Goal: Task Accomplishment & Management: Manage account settings

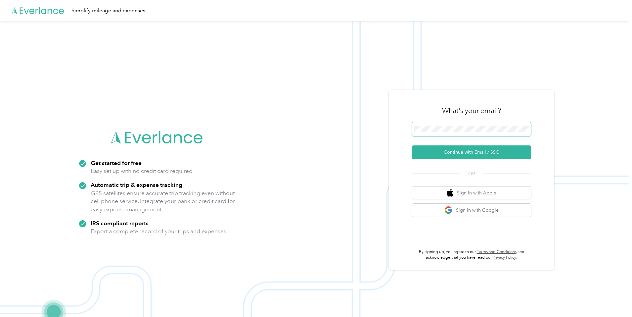
click at [440, 132] on span at bounding box center [471, 129] width 119 height 14
click at [440, 125] on span at bounding box center [471, 129] width 119 height 14
click at [444, 152] on button "Continue with Email / SSO" at bounding box center [471, 152] width 119 height 14
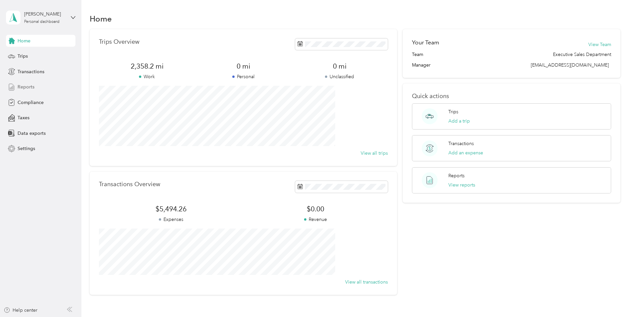
click at [25, 87] on span "Reports" at bounding box center [26, 86] width 17 height 7
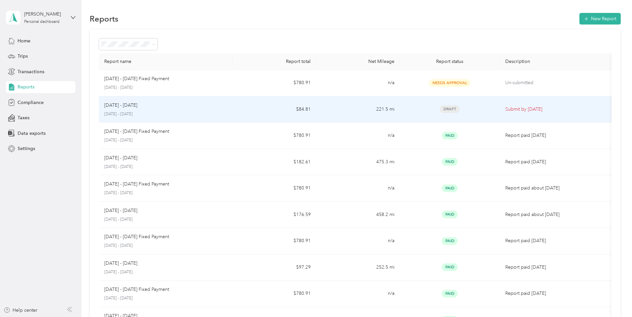
click at [188, 111] on p "[DATE] - [DATE]" at bounding box center [165, 114] width 123 height 6
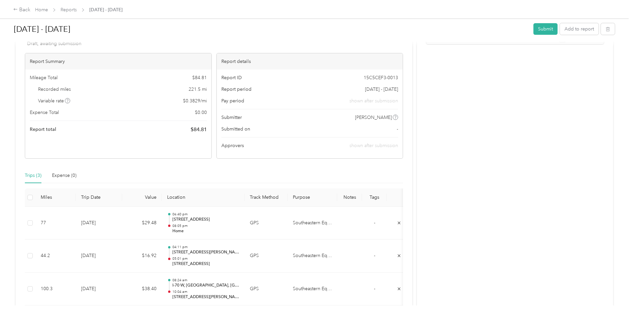
scroll to position [66, 0]
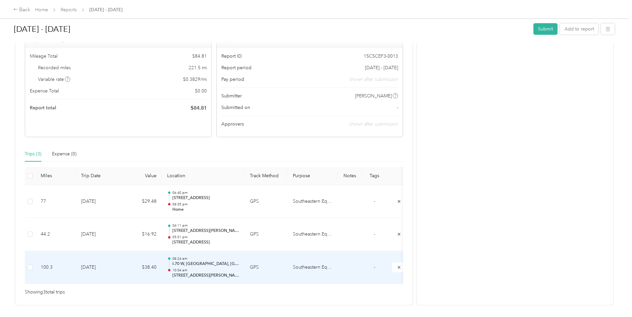
click at [239, 266] on p "I-70 W, [GEOGRAPHIC_DATA], [GEOGRAPHIC_DATA]" at bounding box center [205, 264] width 67 height 6
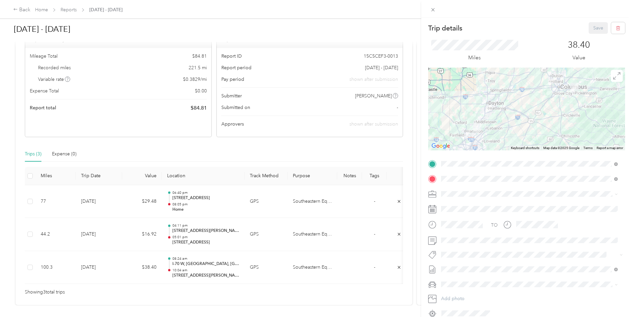
click at [484, 222] on div "Home [STREET_ADDRESS]" at bounding box center [475, 222] width 42 height 14
click at [593, 30] on button "Save" at bounding box center [598, 28] width 19 height 12
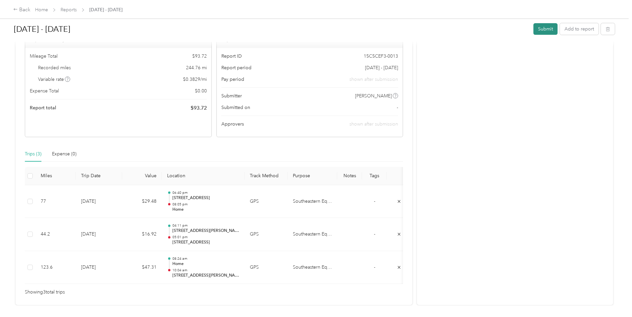
click at [534, 31] on button "Submit" at bounding box center [546, 29] width 24 height 12
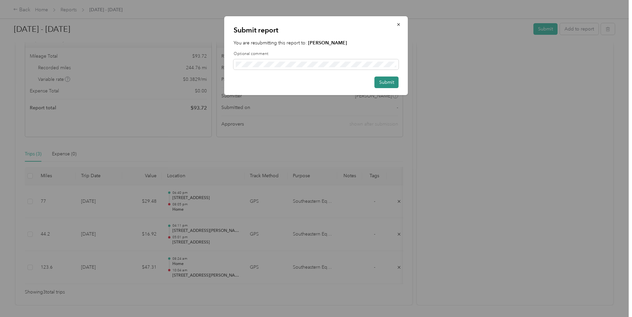
click at [391, 83] on button "Submit" at bounding box center [387, 82] width 24 height 12
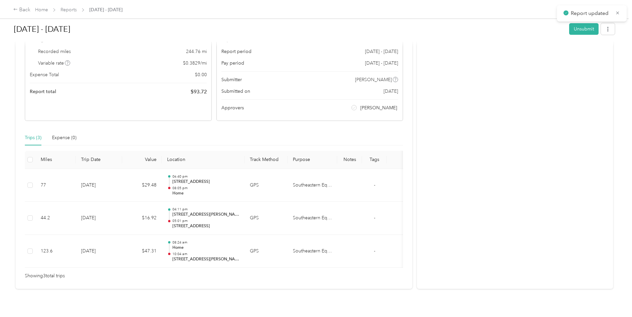
scroll to position [50, 0]
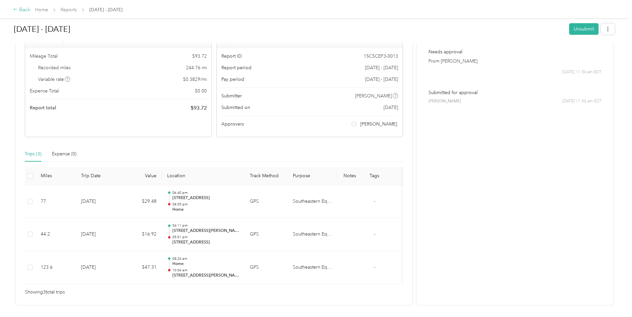
click at [30, 8] on div "Back" at bounding box center [21, 10] width 17 height 8
